Goal: Check status: Check status

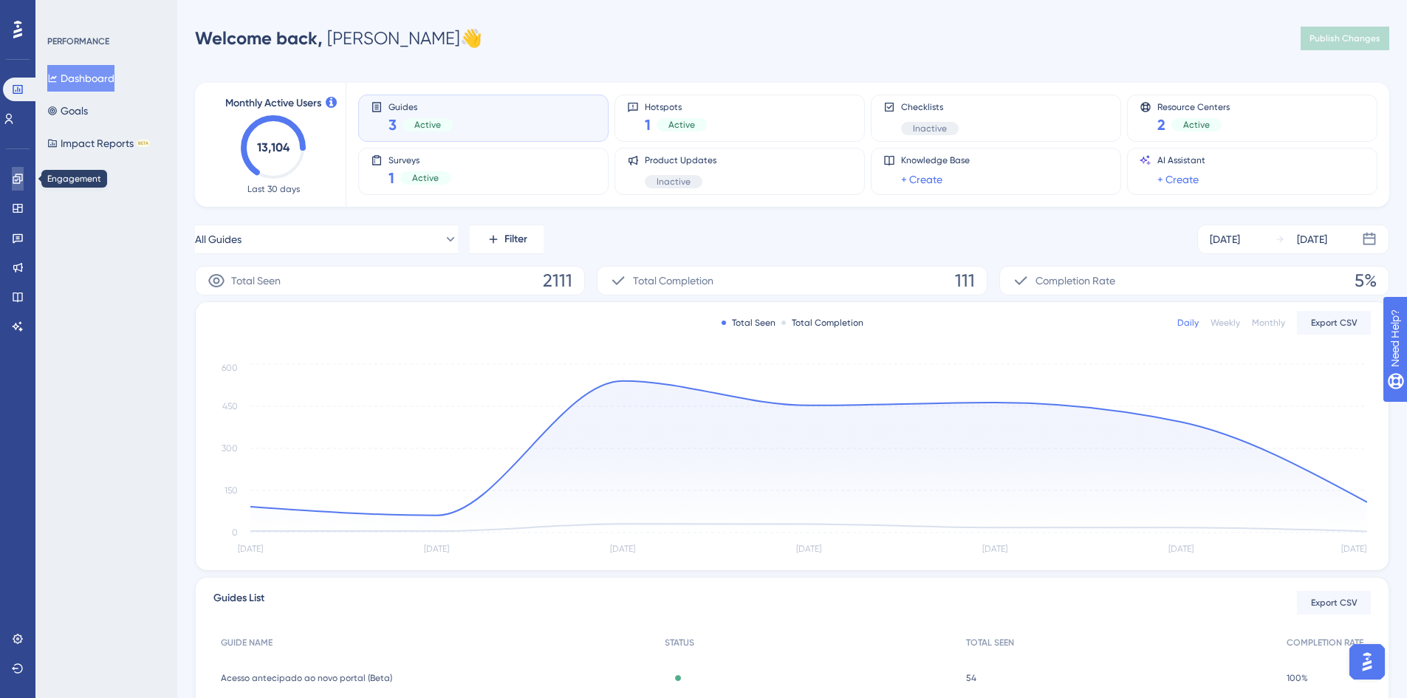
click at [21, 187] on link at bounding box center [18, 179] width 12 height 24
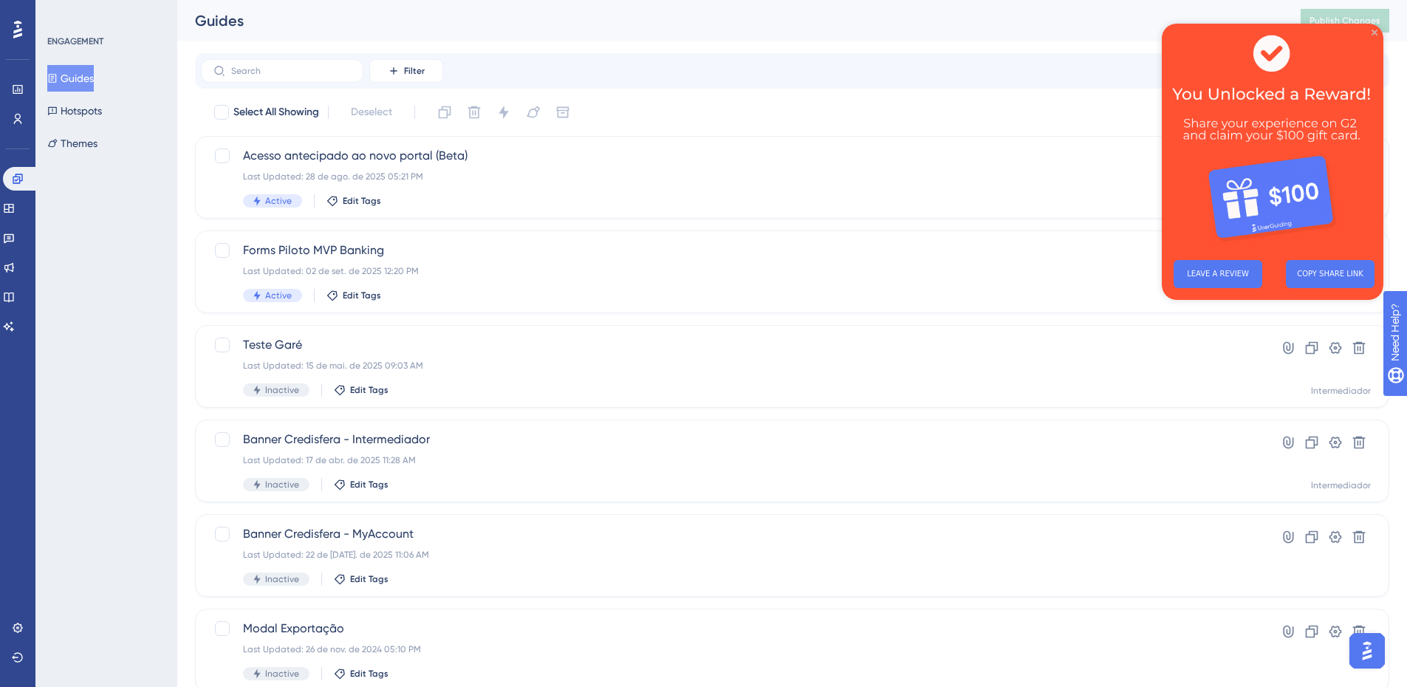
click at [1376, 30] on icon "Close Preview" at bounding box center [1374, 33] width 6 height 6
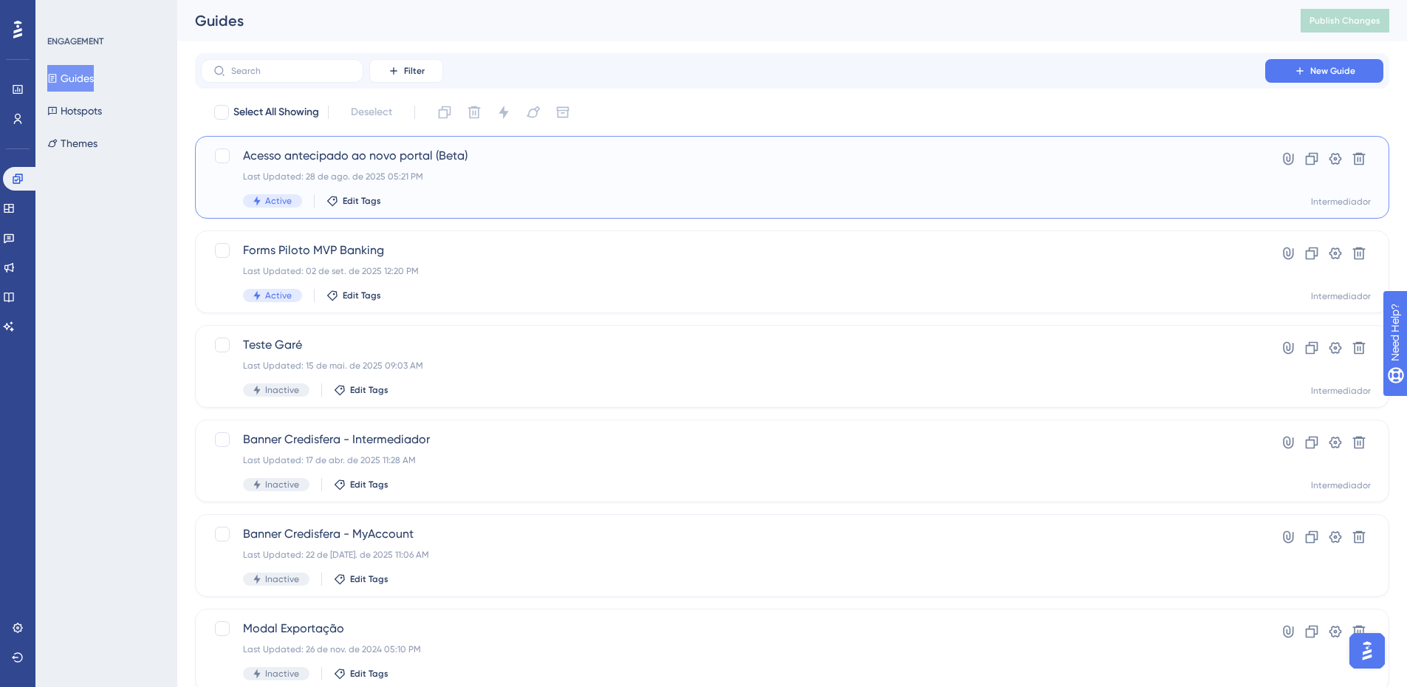
click at [698, 162] on span "Acesso antecipado ao novo portal (Beta)" at bounding box center [733, 156] width 980 height 18
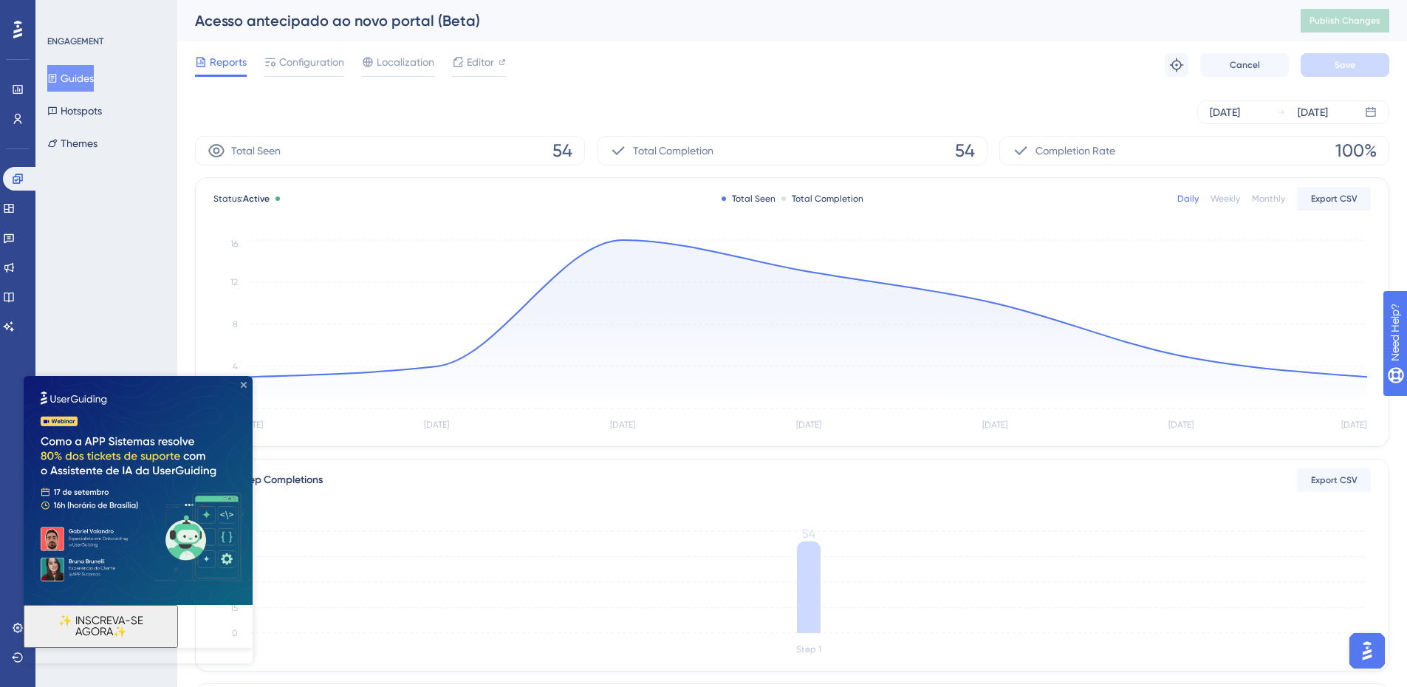
click at [241, 382] on icon "Close Preview" at bounding box center [244, 385] width 6 height 6
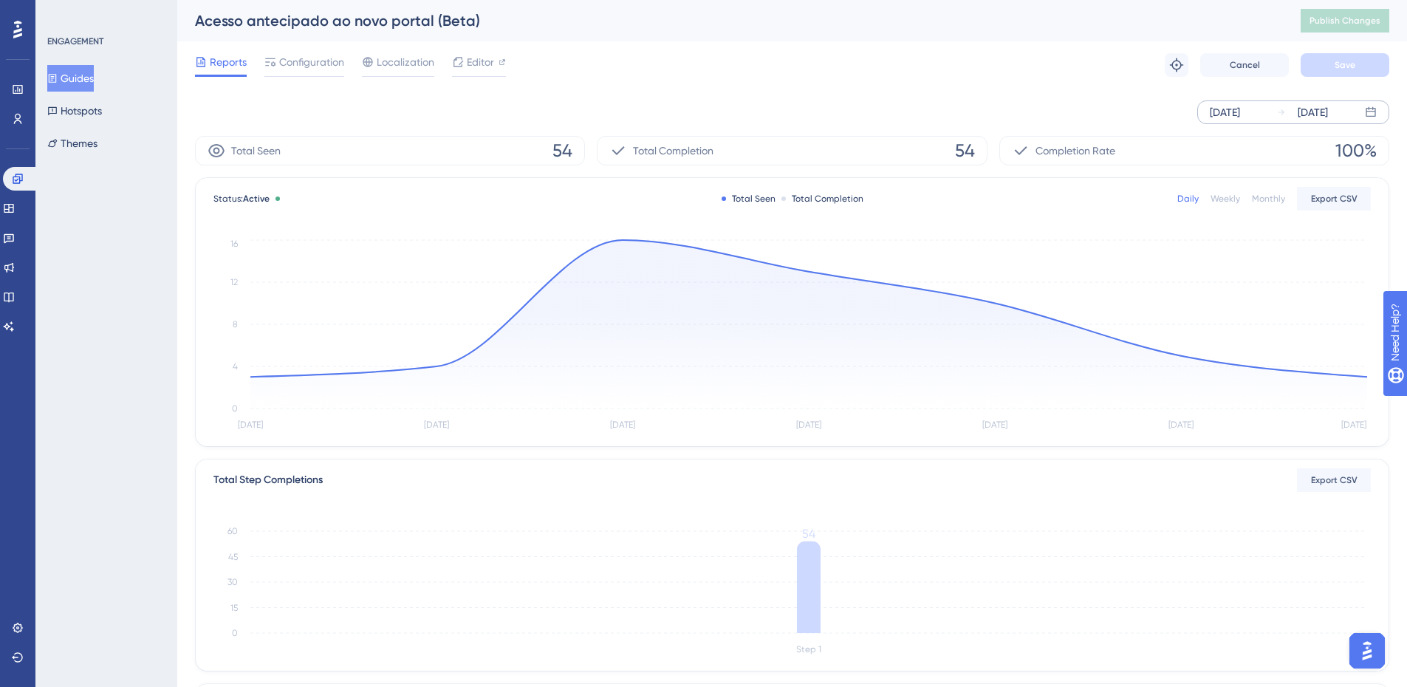
click at [1240, 117] on div "[DATE]" at bounding box center [1224, 112] width 30 height 18
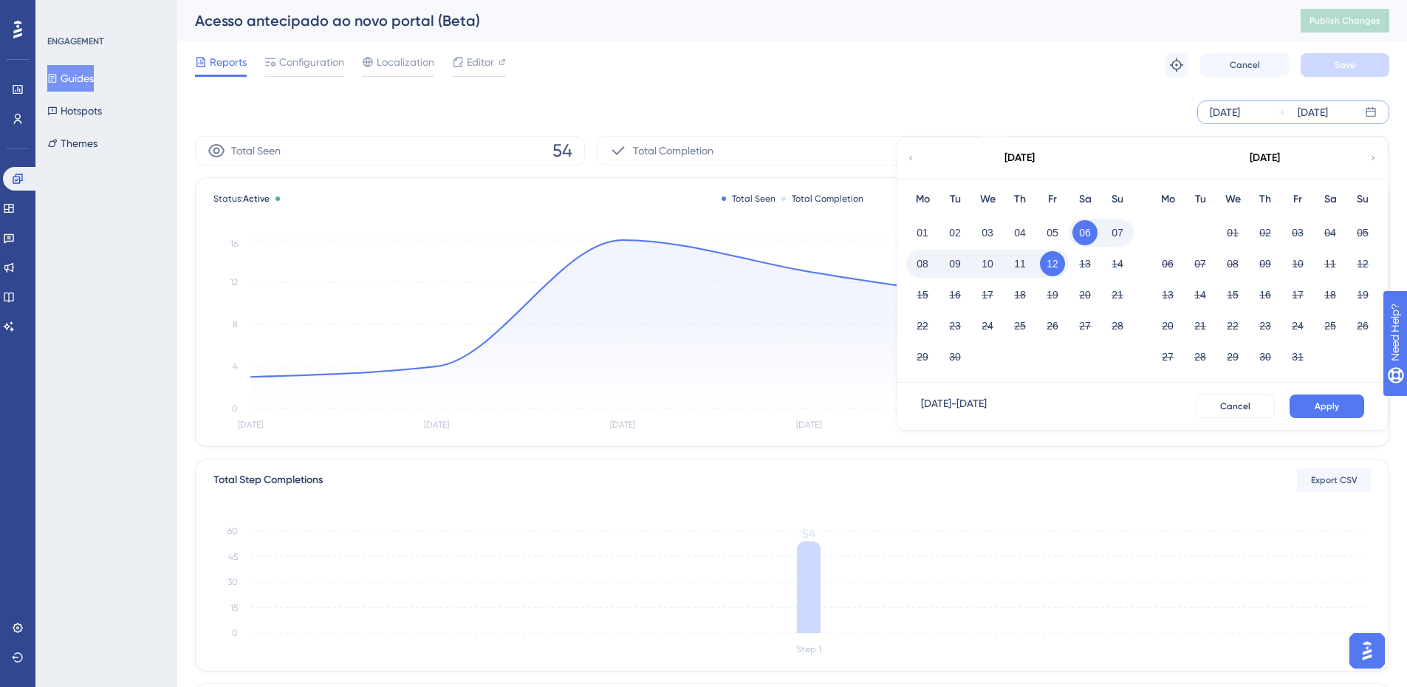
click at [910, 157] on icon at bounding box center [910, 157] width 9 height 13
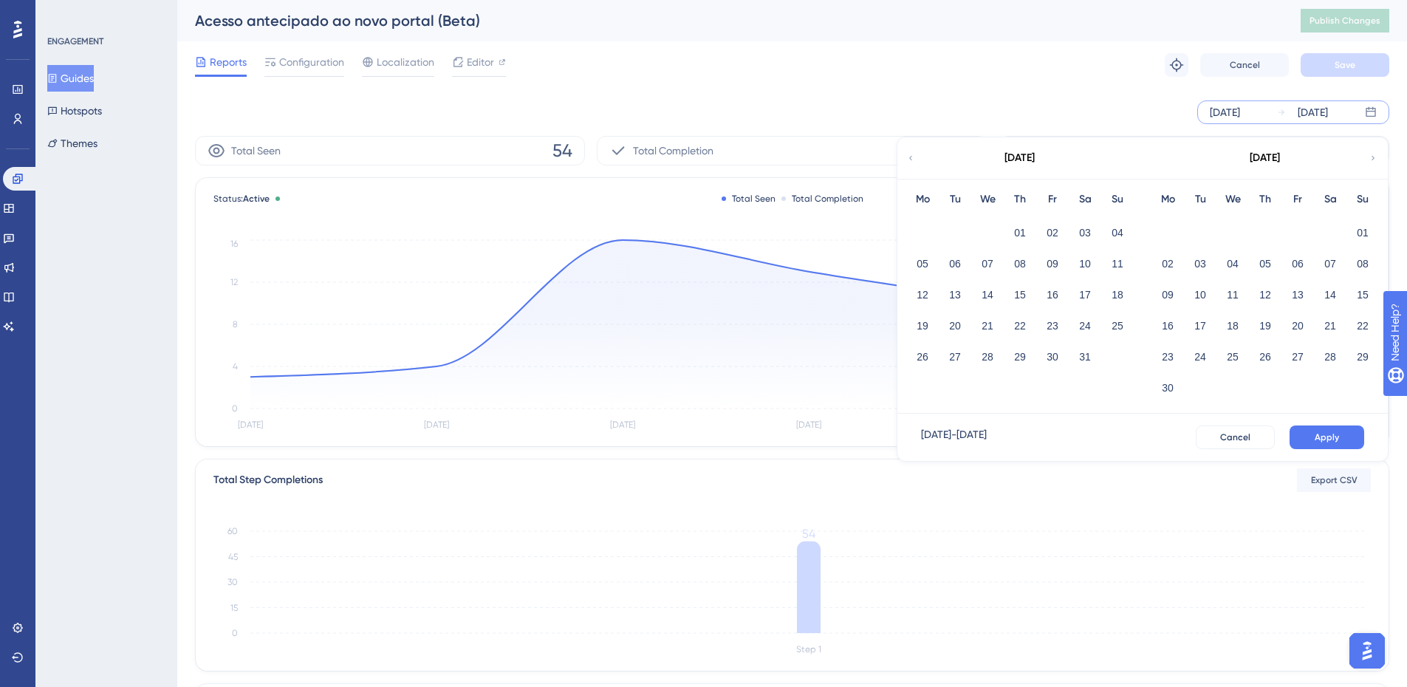
click at [1372, 158] on icon at bounding box center [1372, 157] width 9 height 13
click at [1296, 232] on button "01" at bounding box center [1297, 232] width 25 height 25
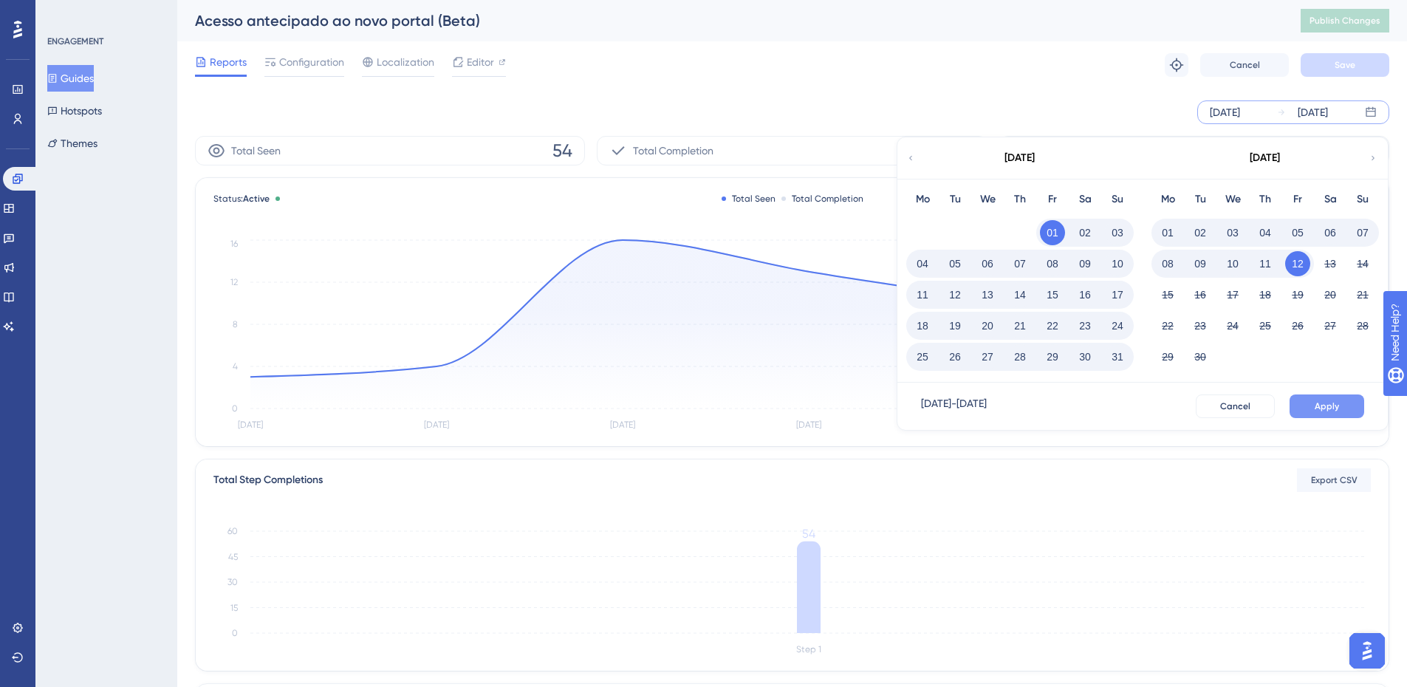
click at [1307, 402] on button "Apply" at bounding box center [1326, 406] width 75 height 24
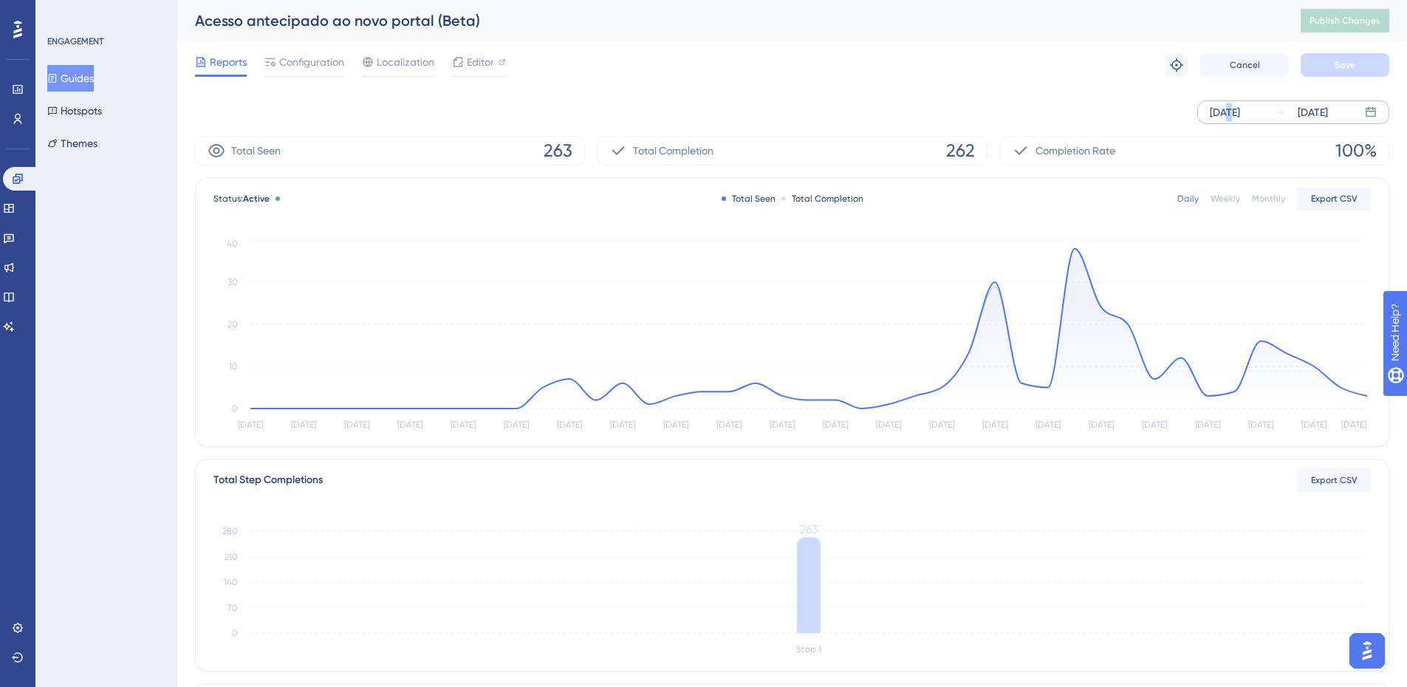
click at [1230, 111] on div "[DATE]" at bounding box center [1224, 112] width 30 height 18
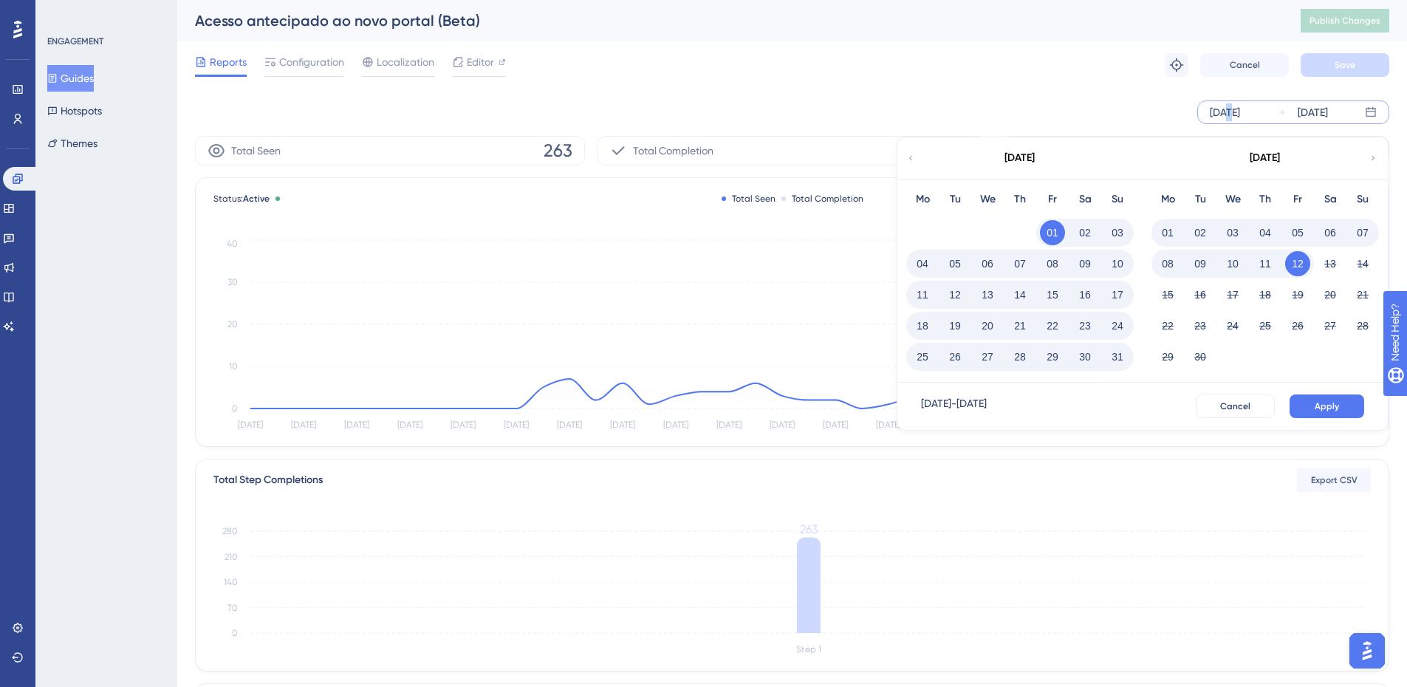
click at [958, 300] on button "12" at bounding box center [954, 294] width 25 height 25
click at [1319, 402] on span "Apply" at bounding box center [1326, 406] width 24 height 12
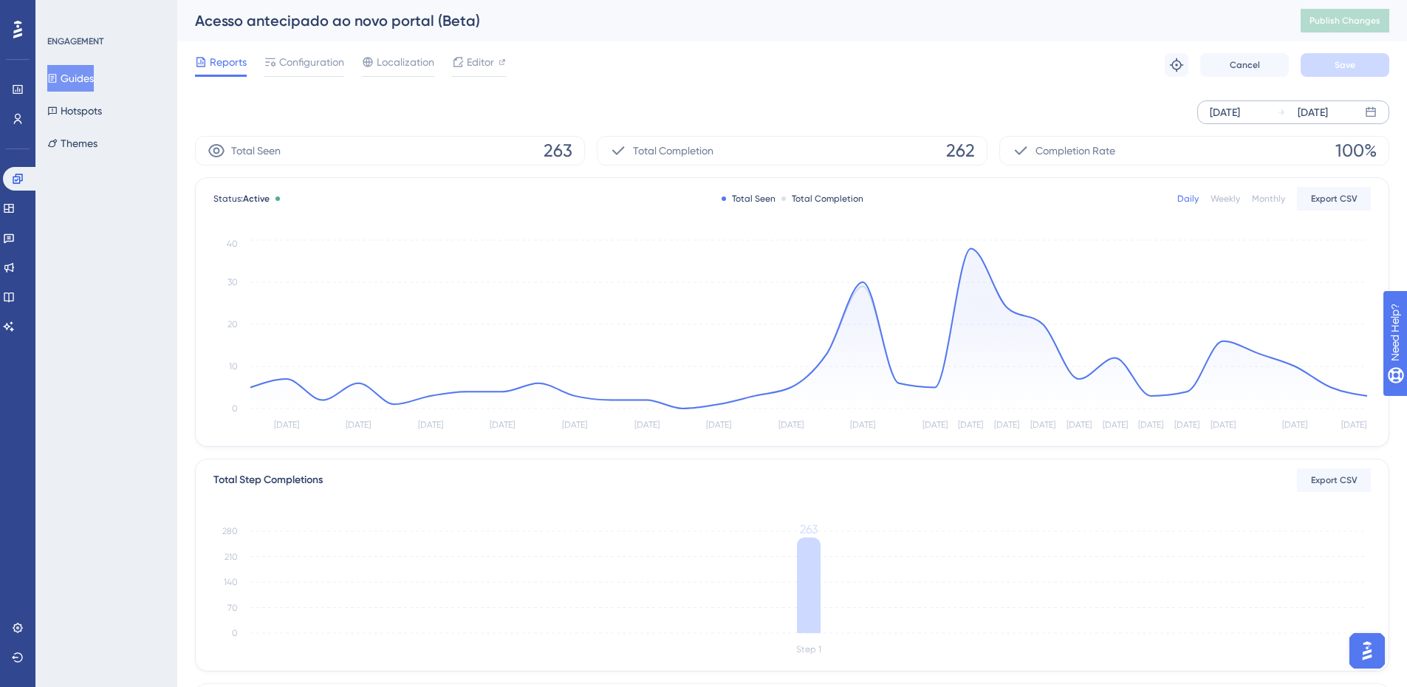
click at [1226, 197] on div "Weekly" at bounding box center [1225, 199] width 30 height 12
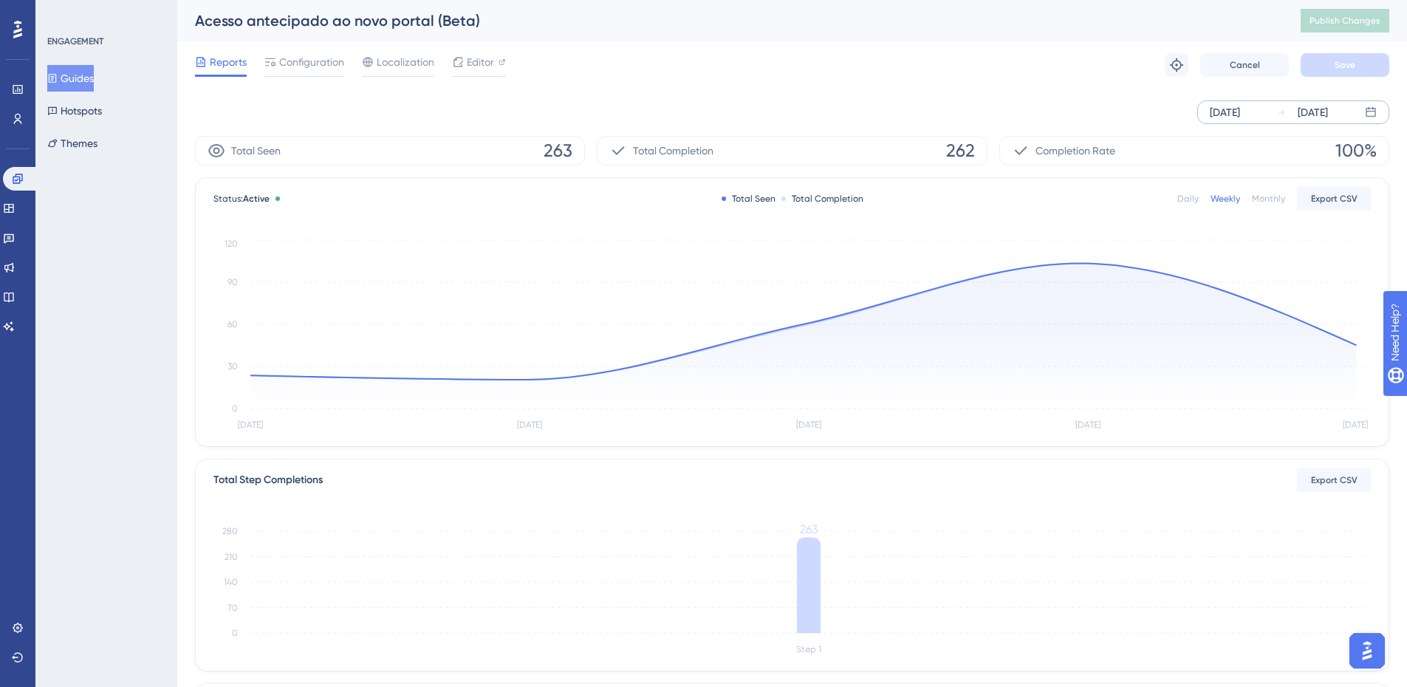
click at [1265, 198] on div "Monthly" at bounding box center [1267, 199] width 33 height 12
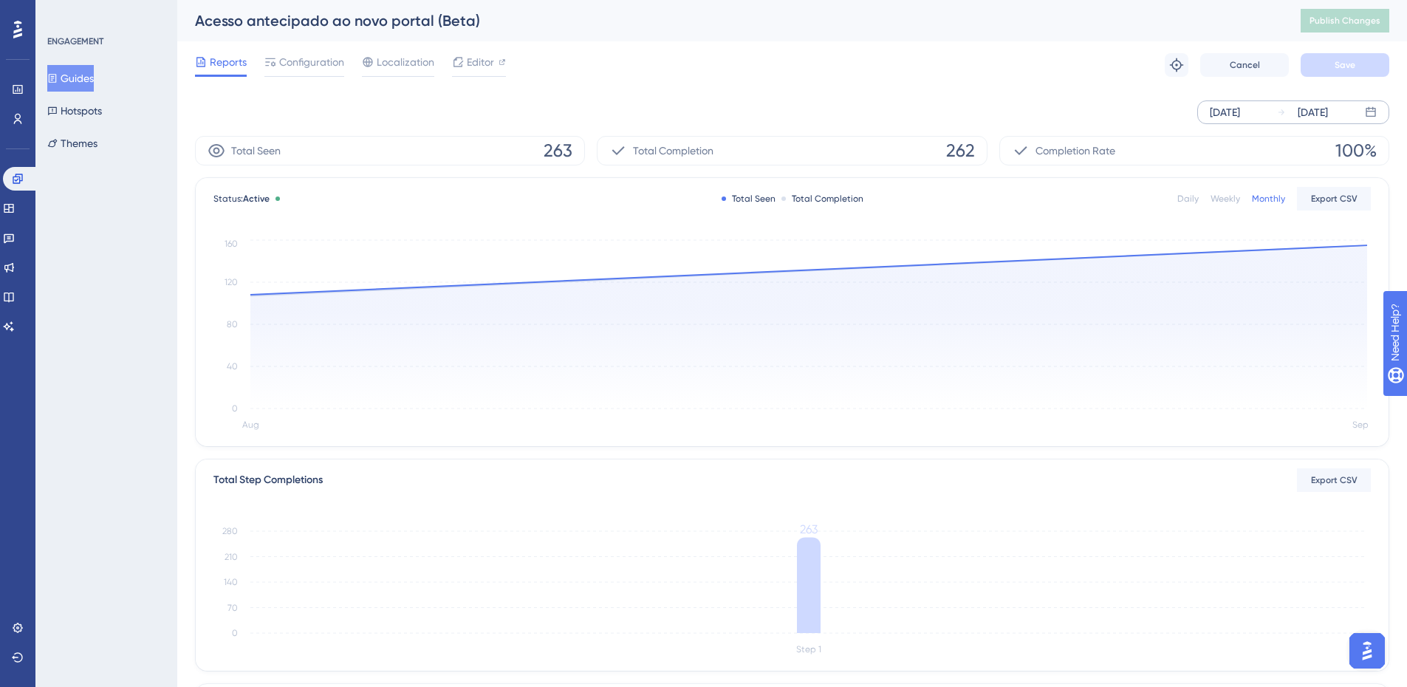
click at [1328, 112] on div "[DATE]" at bounding box center [1312, 112] width 30 height 18
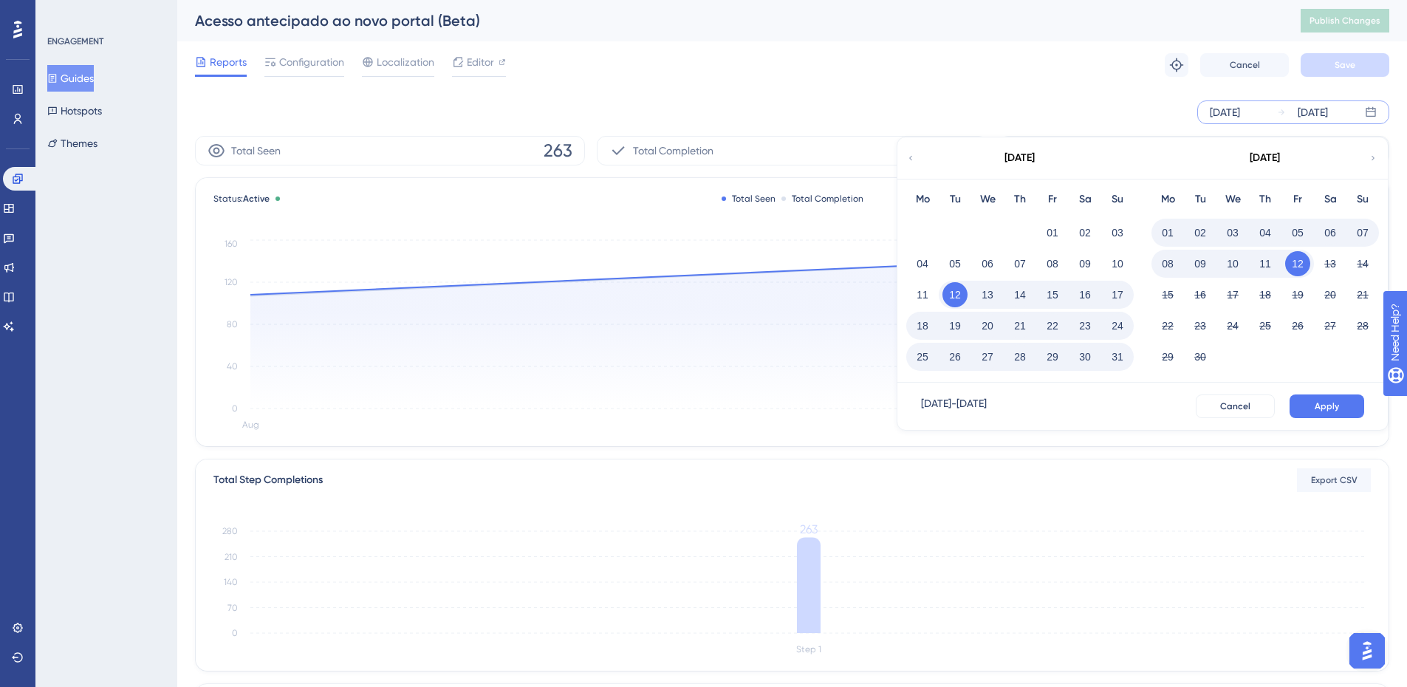
click at [958, 292] on button "12" at bounding box center [954, 294] width 25 height 25
click at [1302, 261] on button "12" at bounding box center [1297, 263] width 25 height 25
click at [1321, 403] on span "Apply" at bounding box center [1326, 406] width 24 height 12
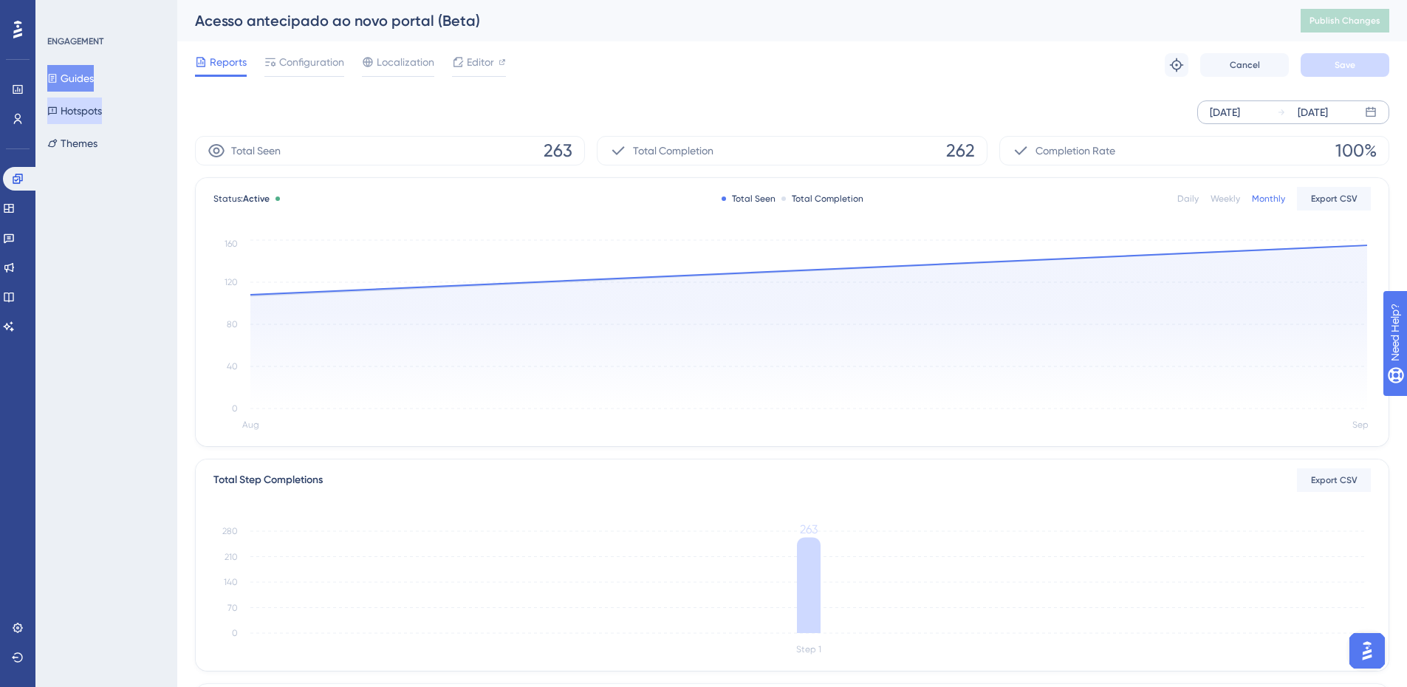
click at [102, 109] on button "Hotspots" at bounding box center [74, 110] width 55 height 27
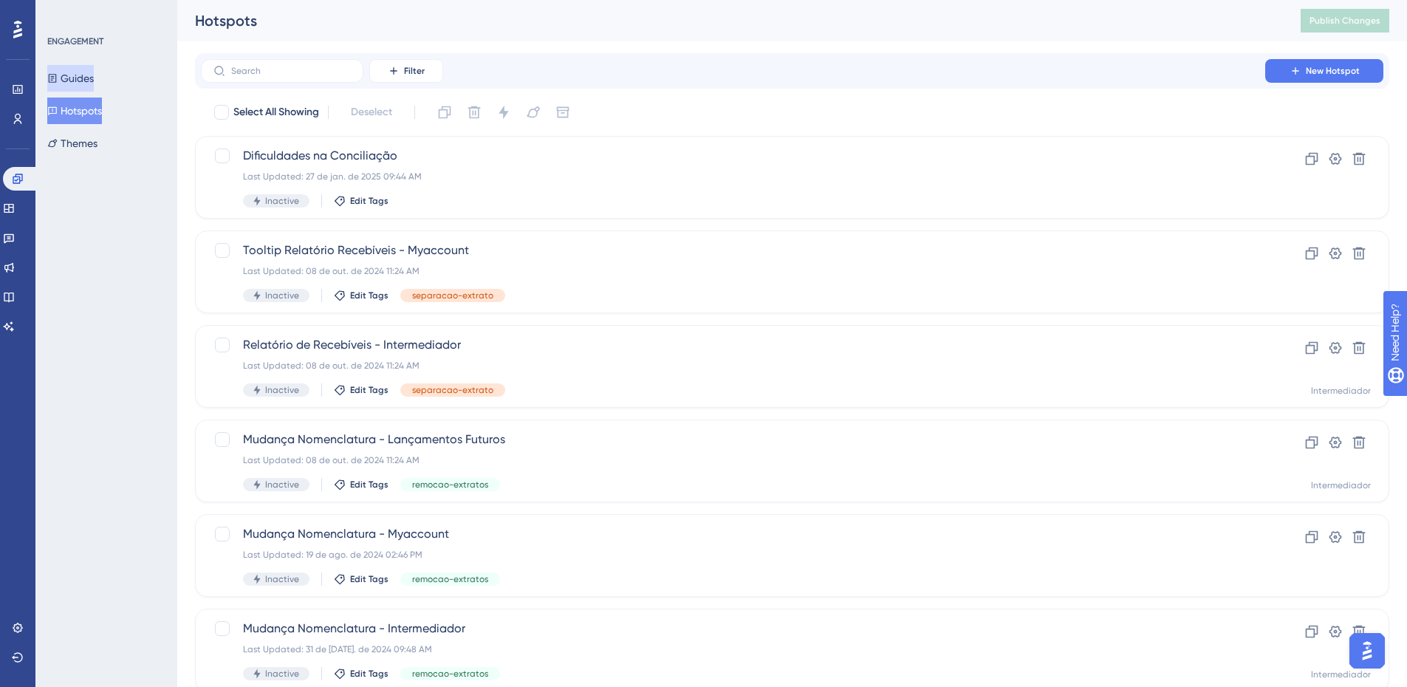
click at [90, 78] on button "Guides" at bounding box center [70, 78] width 47 height 27
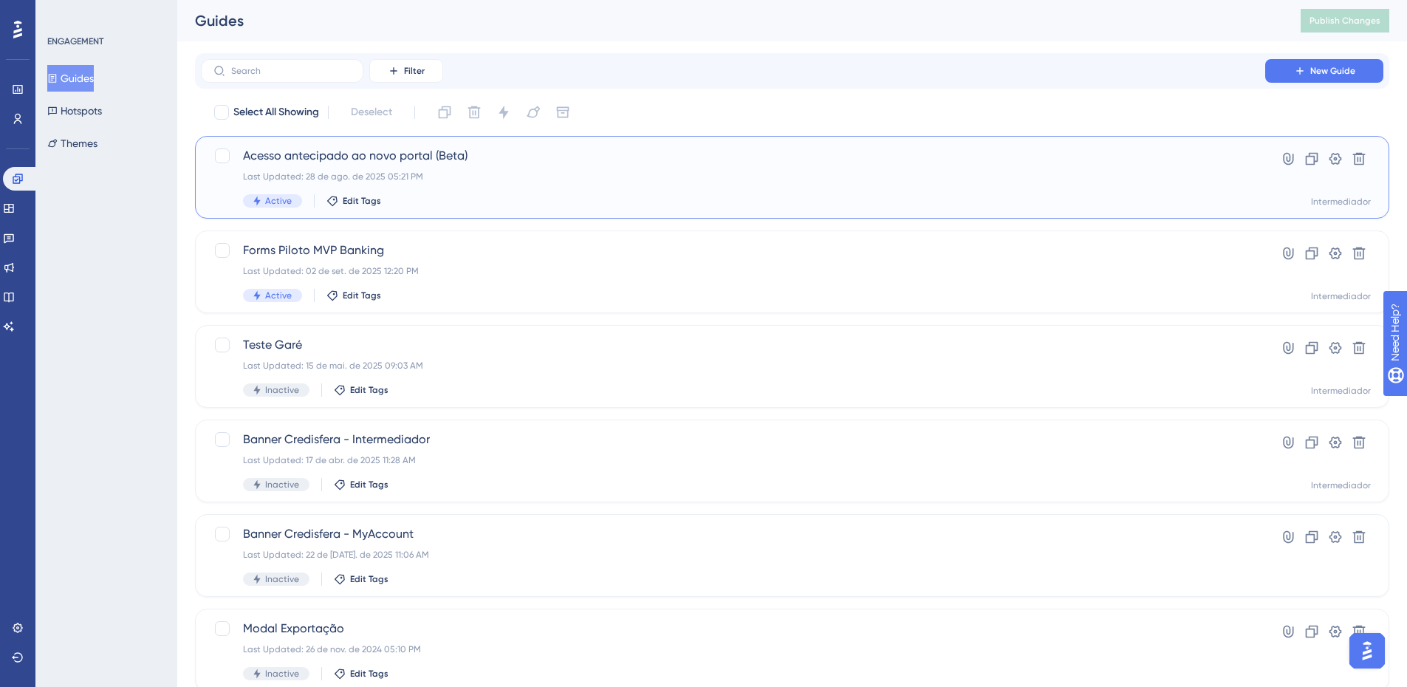
click at [711, 183] on div "Acesso antecipado ao novo portal (Beta) Last Updated: 28 de ago. de 2025 05:21 …" at bounding box center [733, 177] width 980 height 61
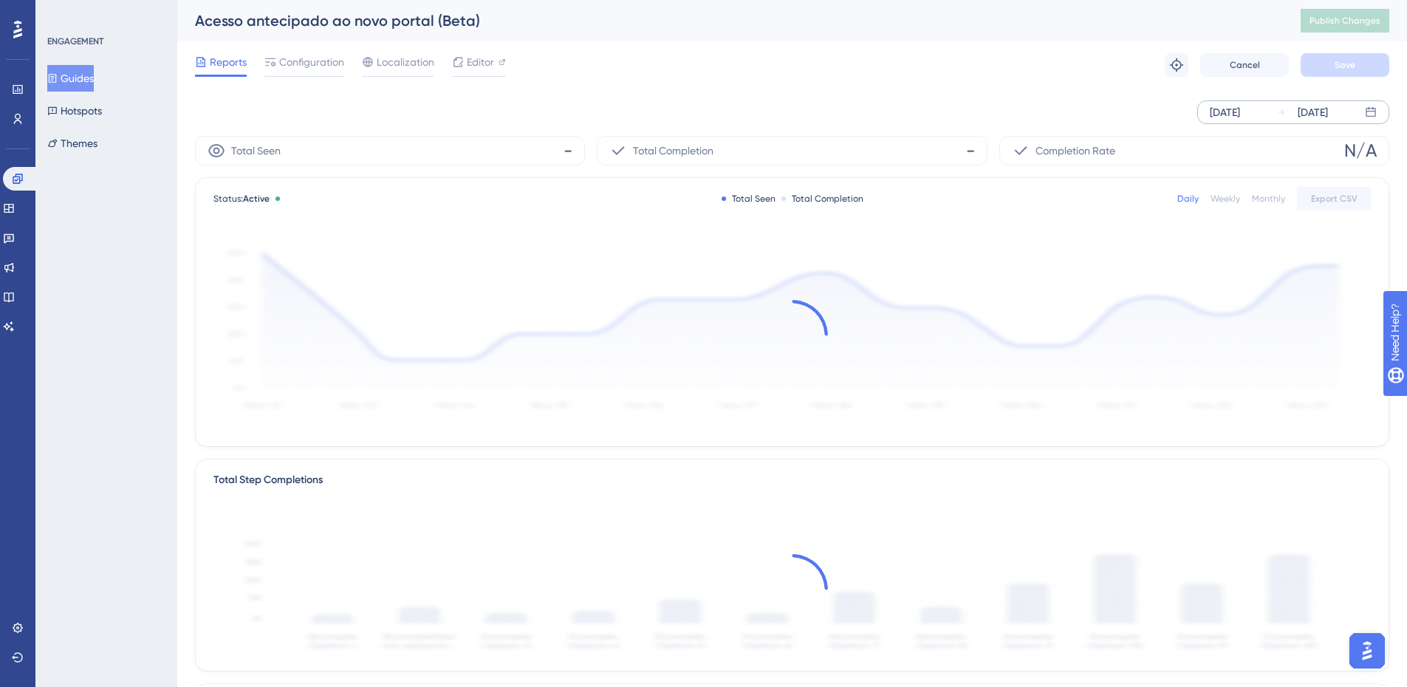
click at [1240, 116] on div "[DATE]" at bounding box center [1224, 112] width 30 height 18
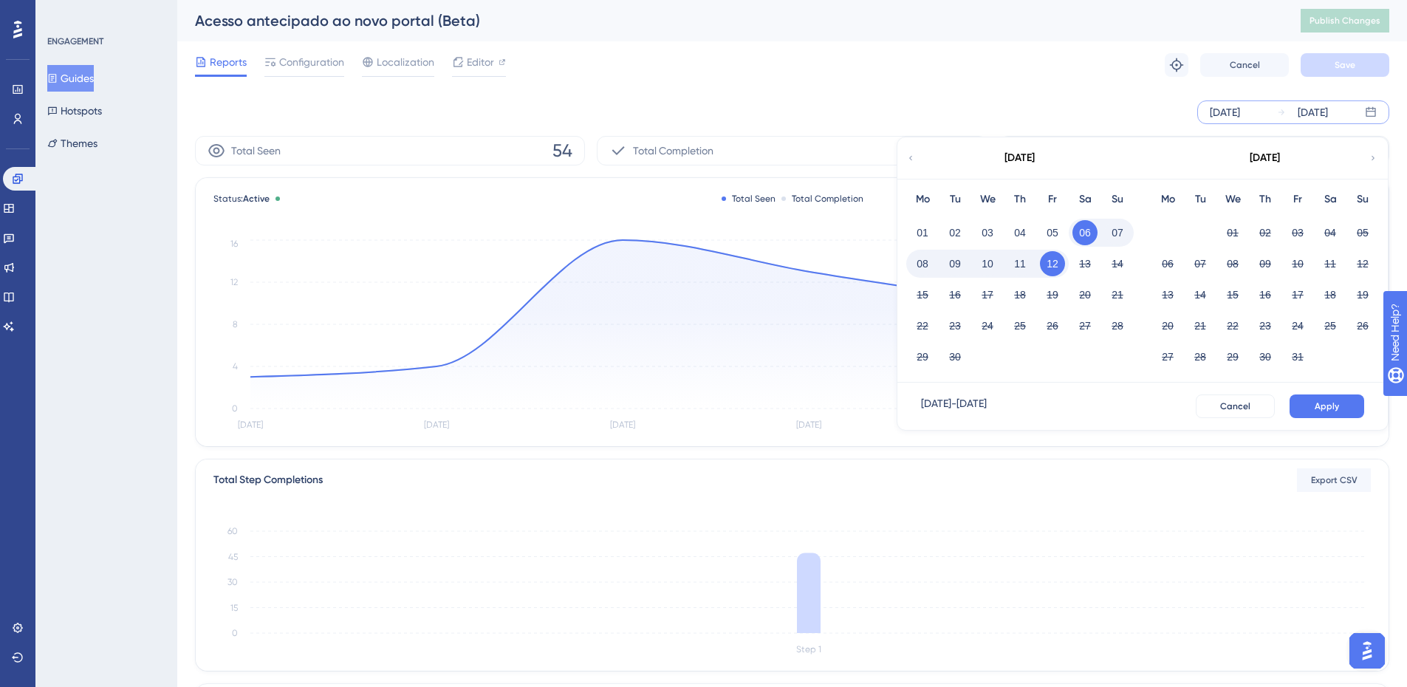
click at [912, 154] on icon at bounding box center [910, 157] width 9 height 13
click at [1200, 298] on button "12" at bounding box center [1199, 294] width 25 height 25
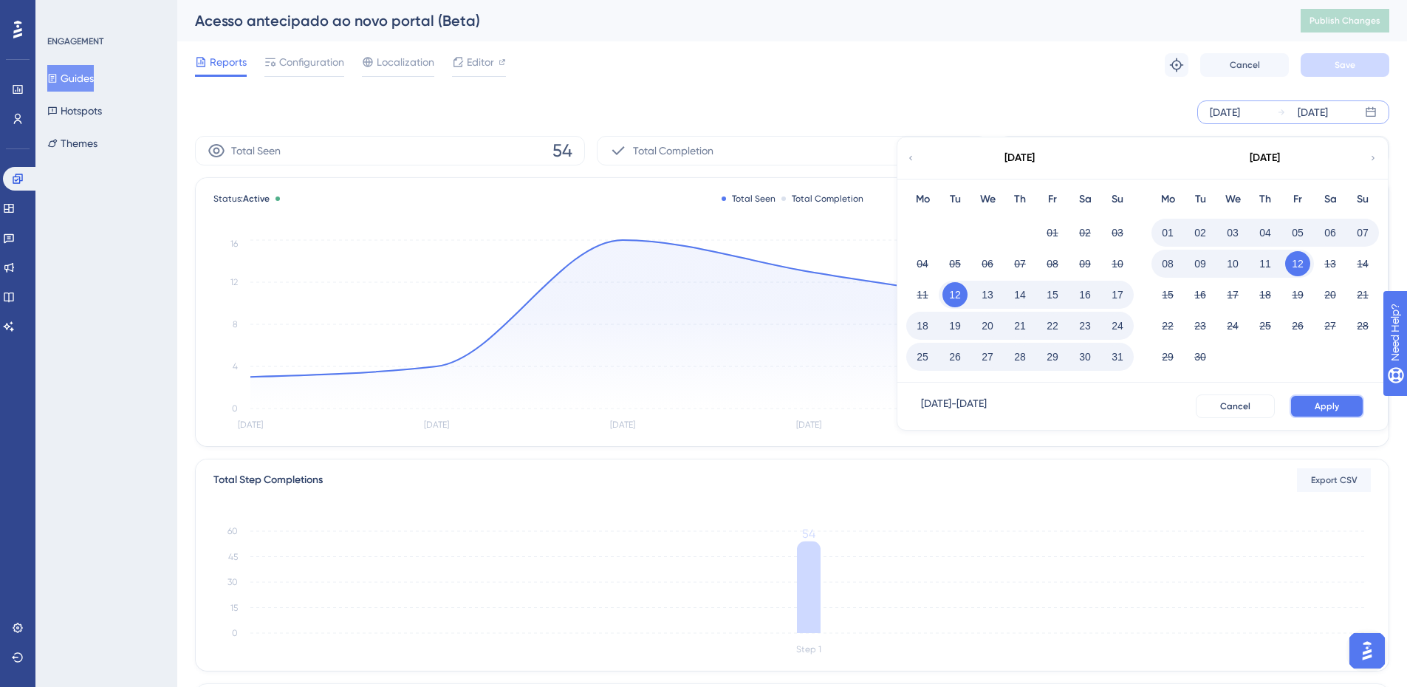
click at [1326, 405] on span "Apply" at bounding box center [1326, 406] width 24 height 12
